Goal: Entertainment & Leisure: Consume media (video, audio)

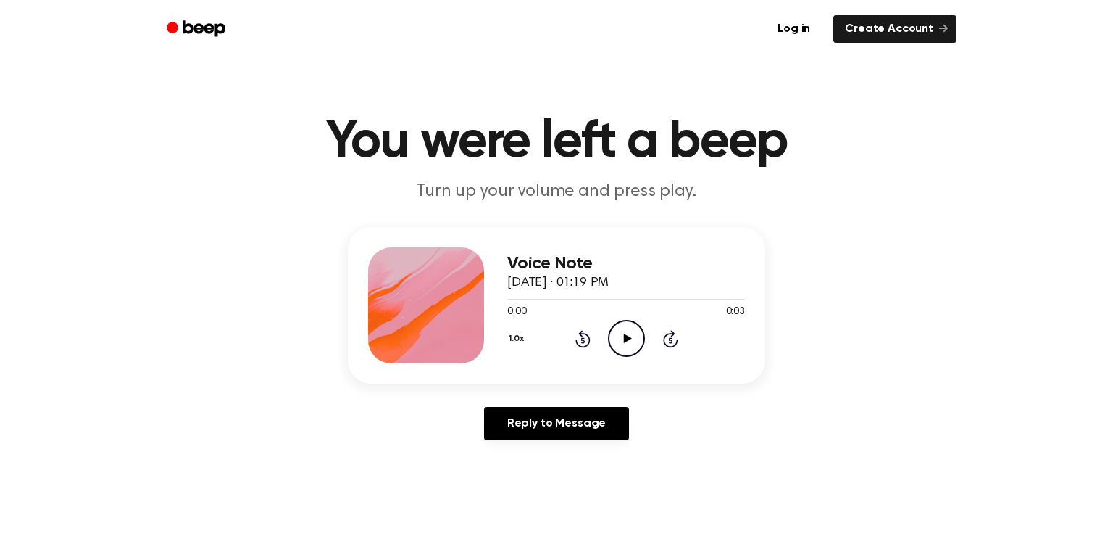
click at [630, 332] on icon "Play Audio" at bounding box center [626, 338] width 37 height 37
click at [630, 332] on icon "Pause Audio" at bounding box center [626, 338] width 37 height 37
click at [626, 335] on icon at bounding box center [627, 337] width 8 height 9
